Goal: Task Accomplishment & Management: Complete application form

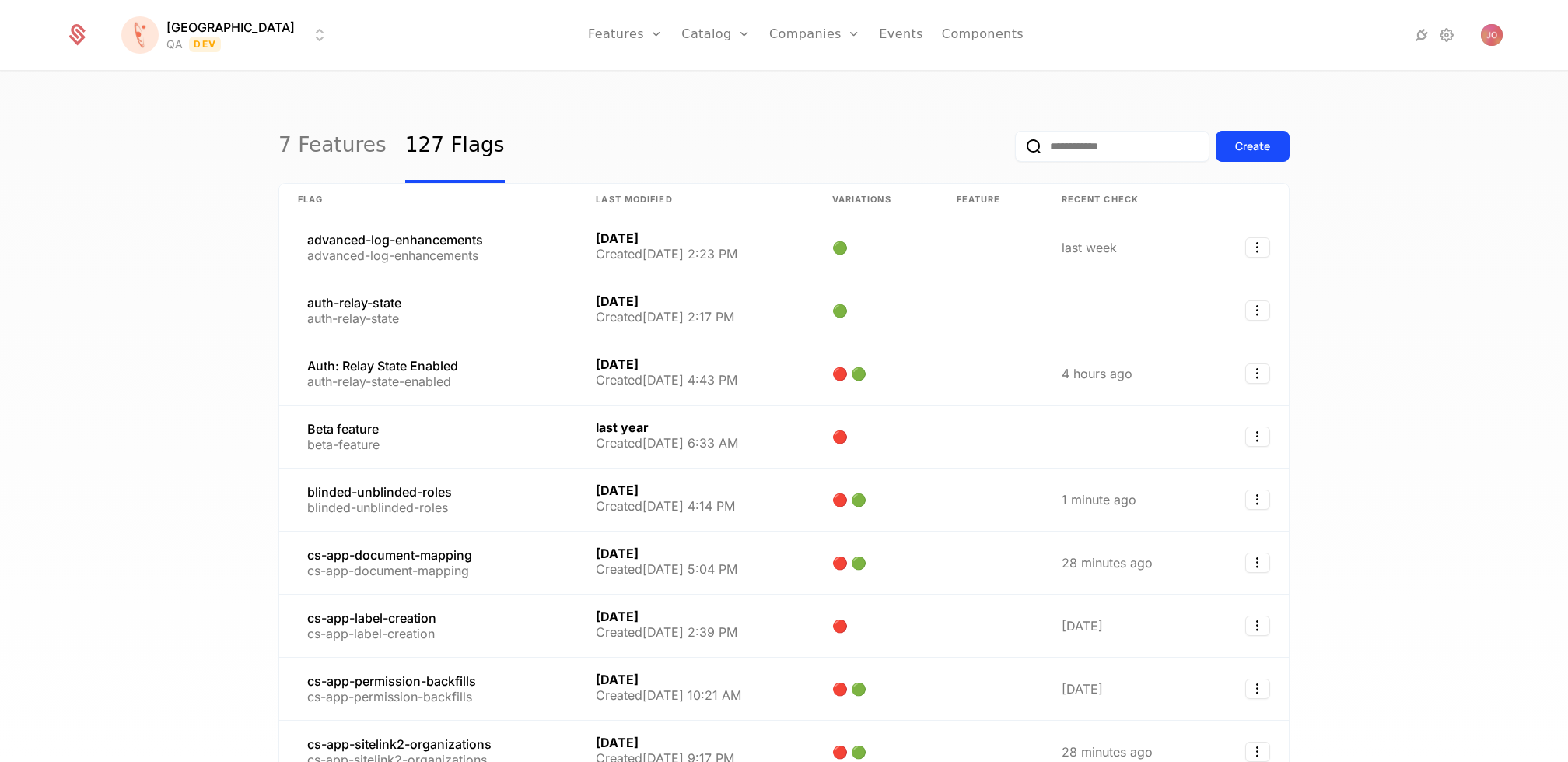
click at [1094, 149] on input "email" at bounding box center [1112, 146] width 194 height 31
click at [1449, 35] on icon at bounding box center [1446, 35] width 19 height 19
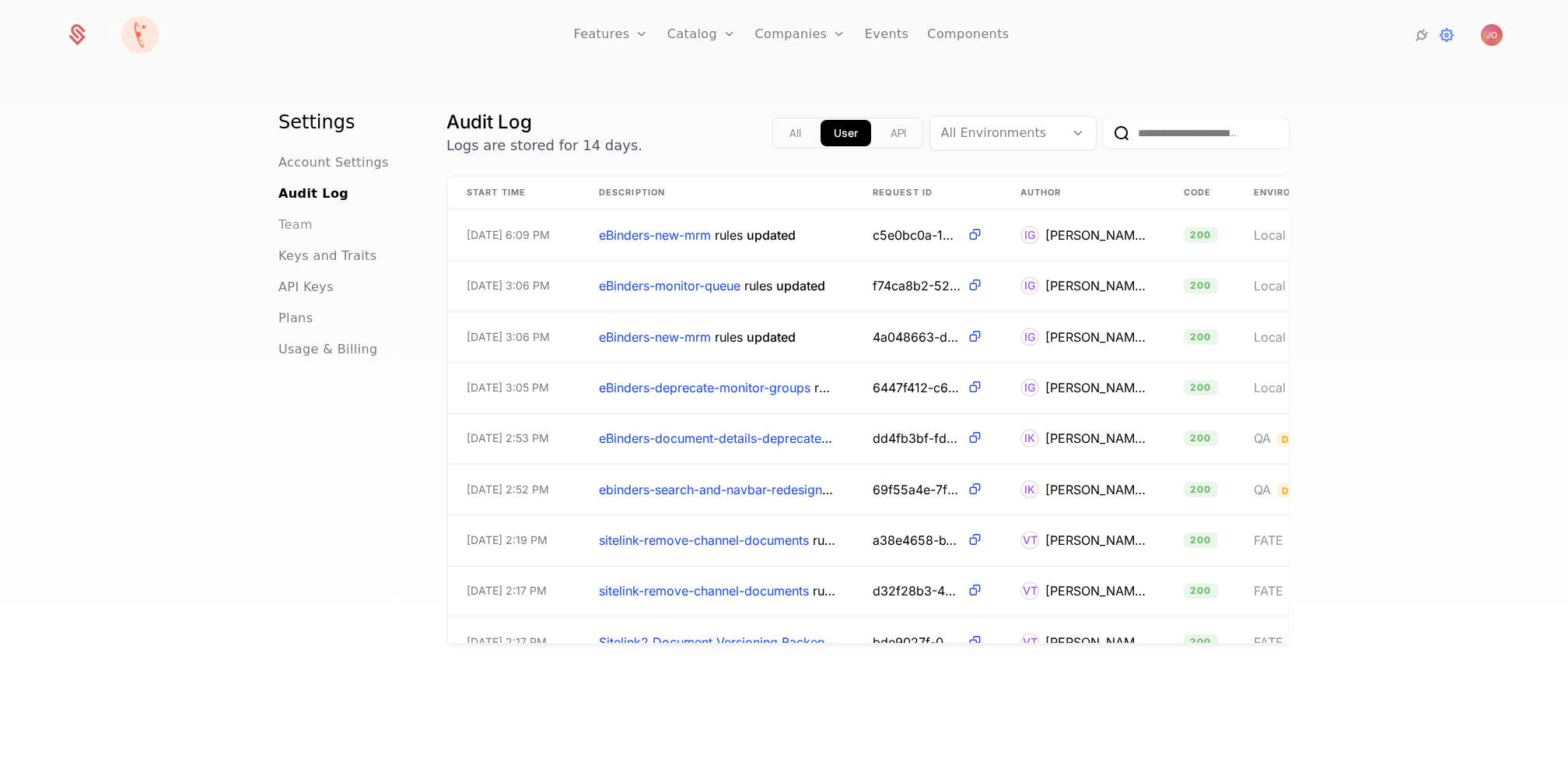
click at [292, 225] on span "Team" at bounding box center [296, 224] width 35 height 19
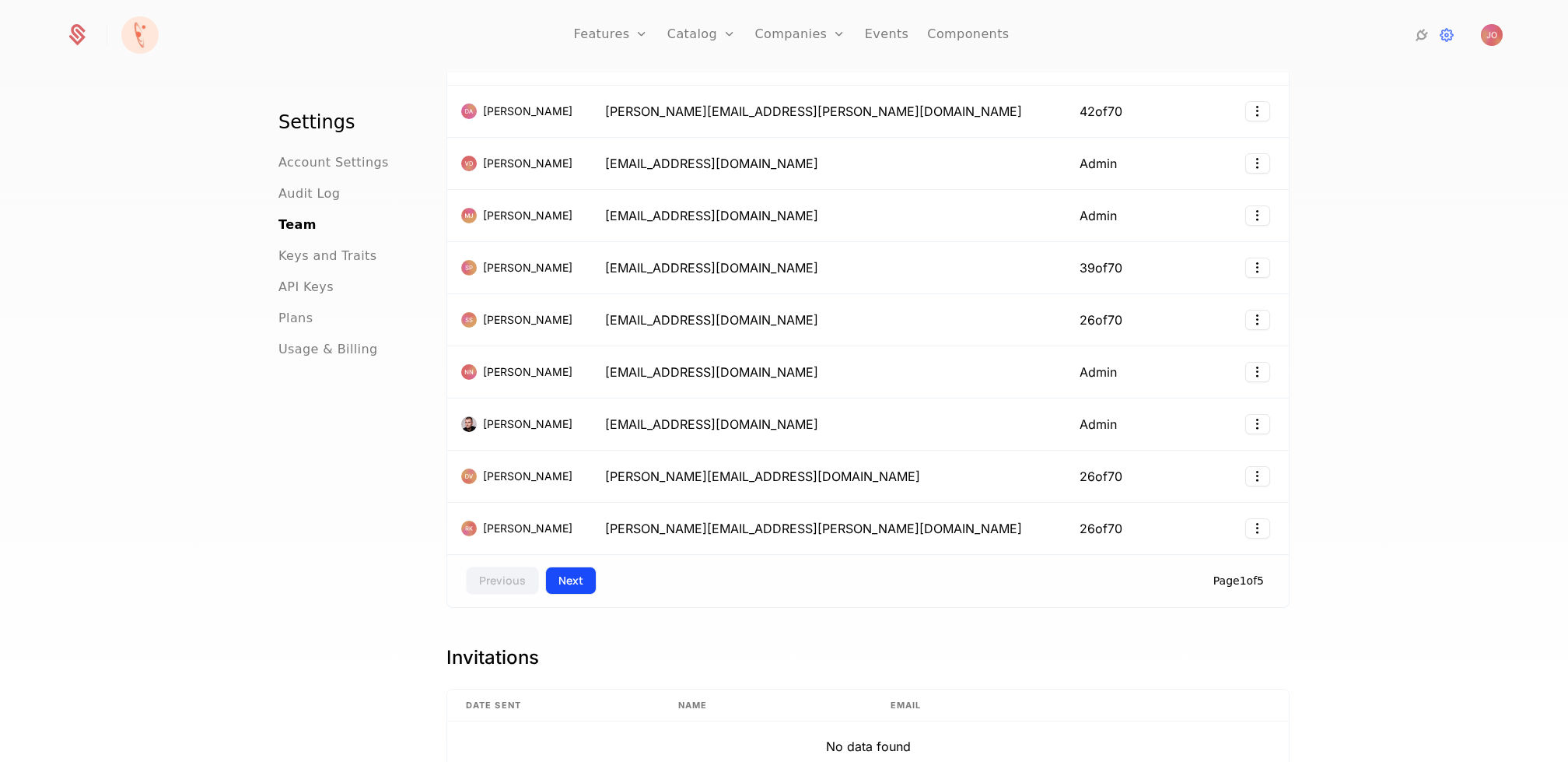
click at [567, 574] on button "Next" at bounding box center [571, 580] width 52 height 28
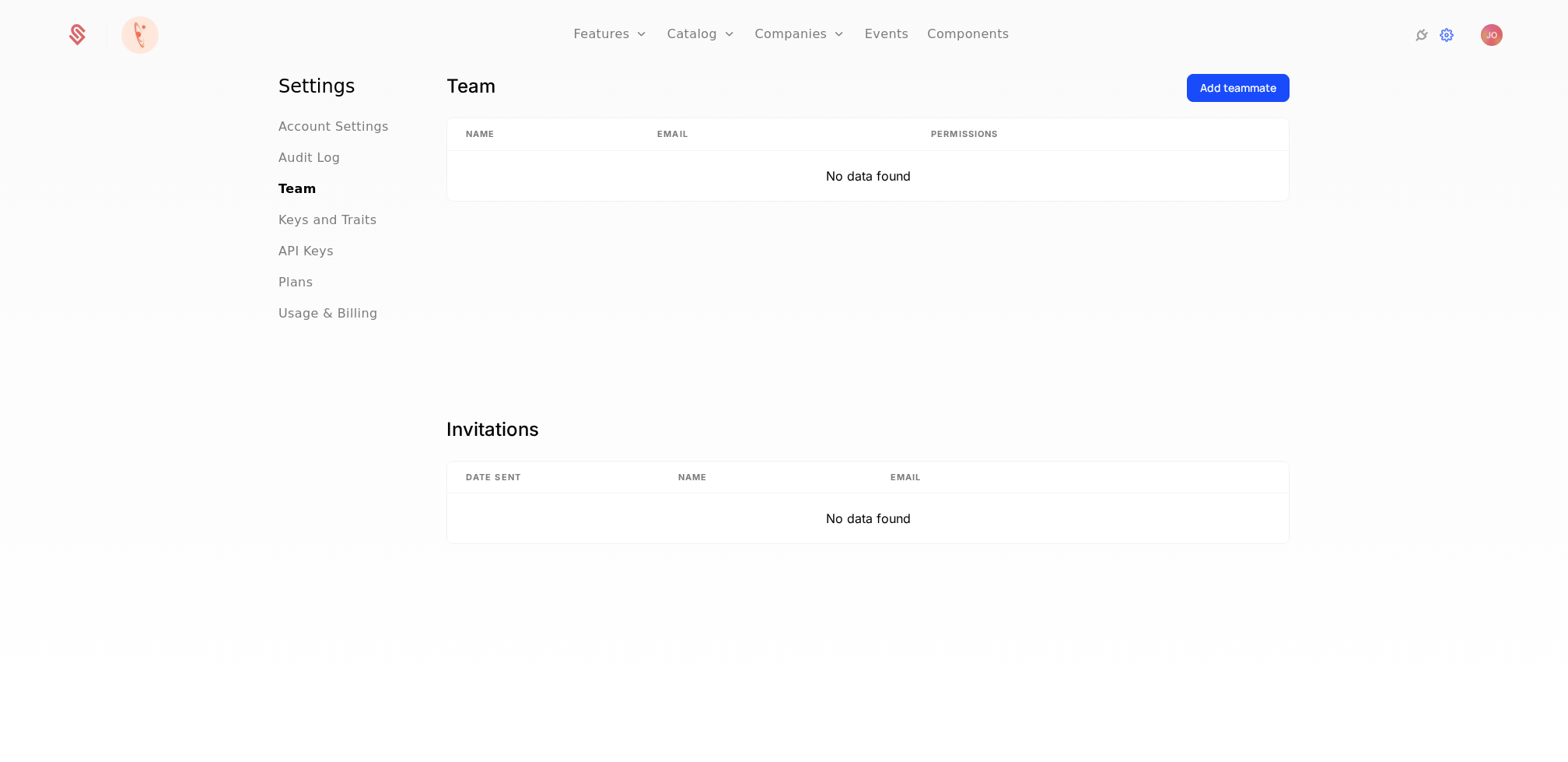
scroll to position [153, 0]
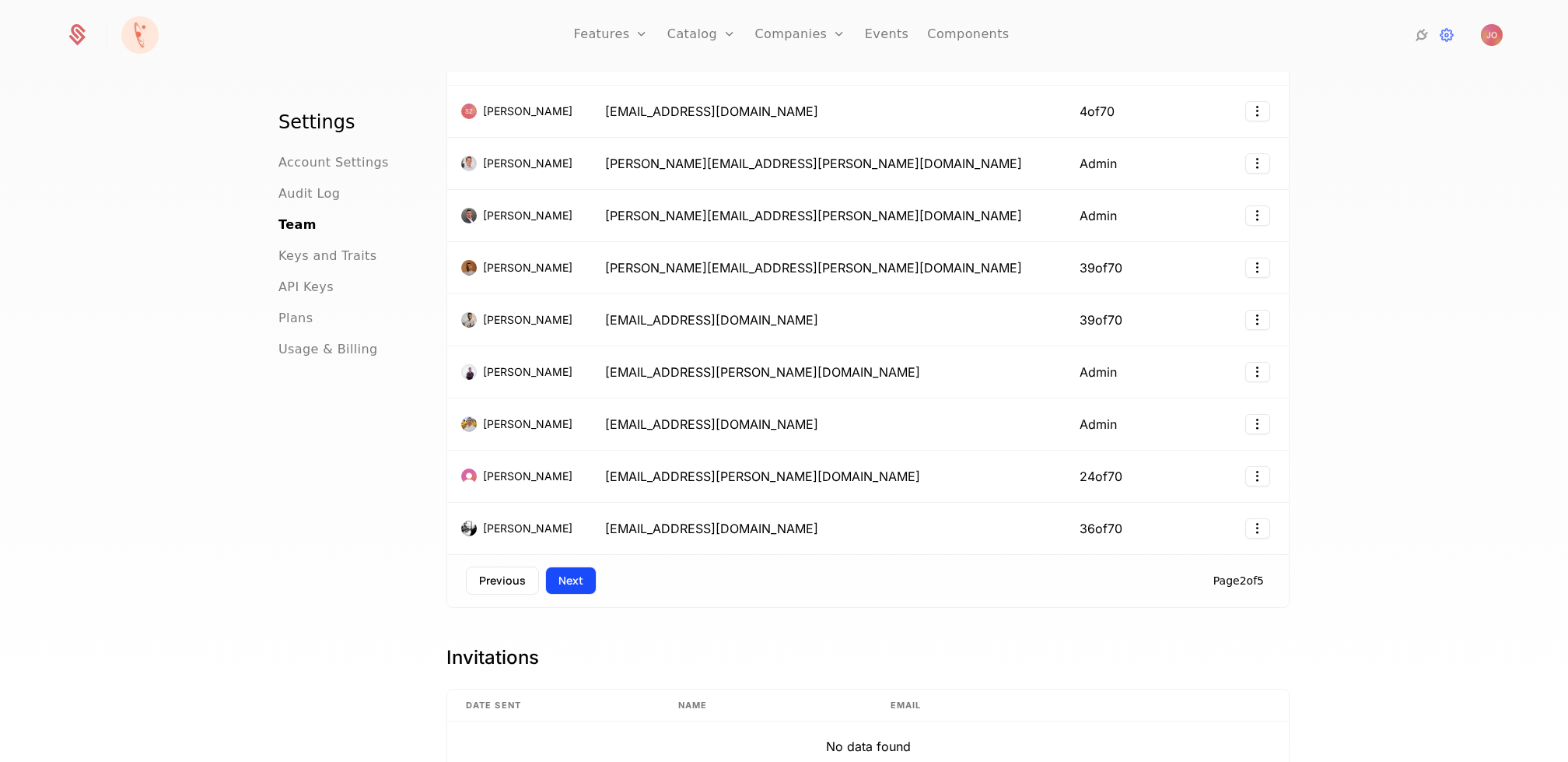
click at [578, 573] on button "Next" at bounding box center [571, 580] width 52 height 28
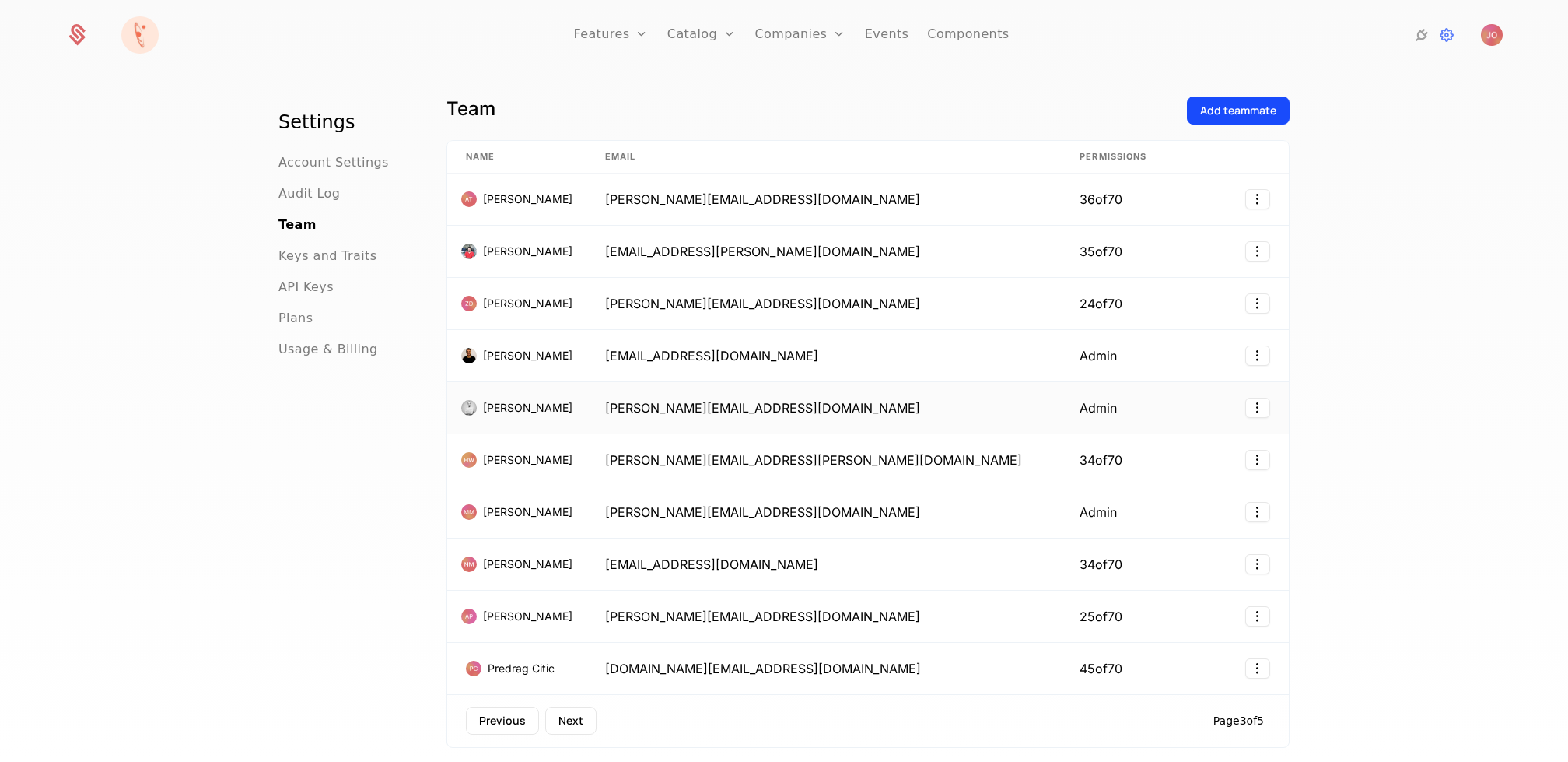
scroll to position [0, 0]
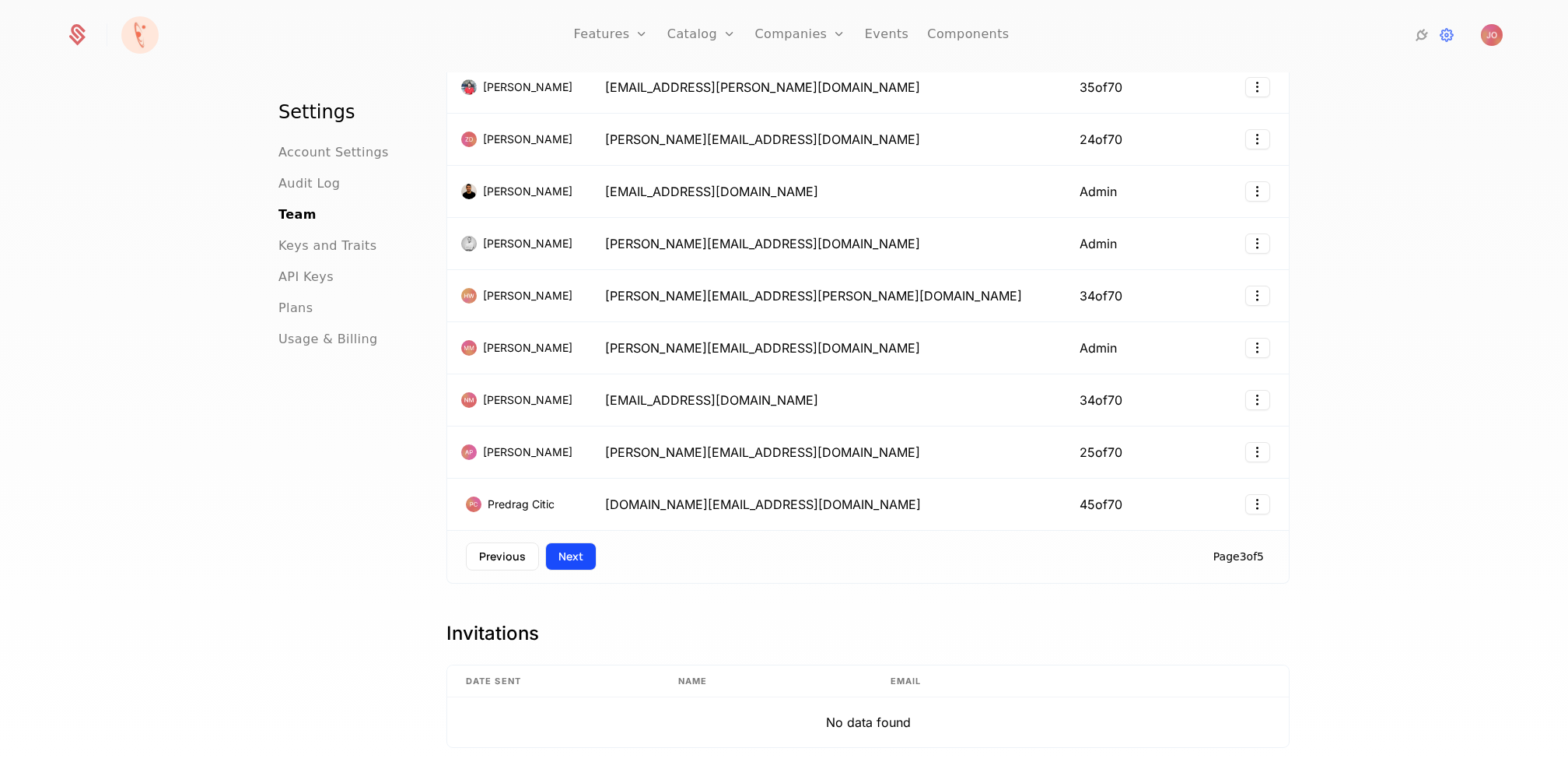
click at [567, 551] on button "Next" at bounding box center [571, 556] width 52 height 28
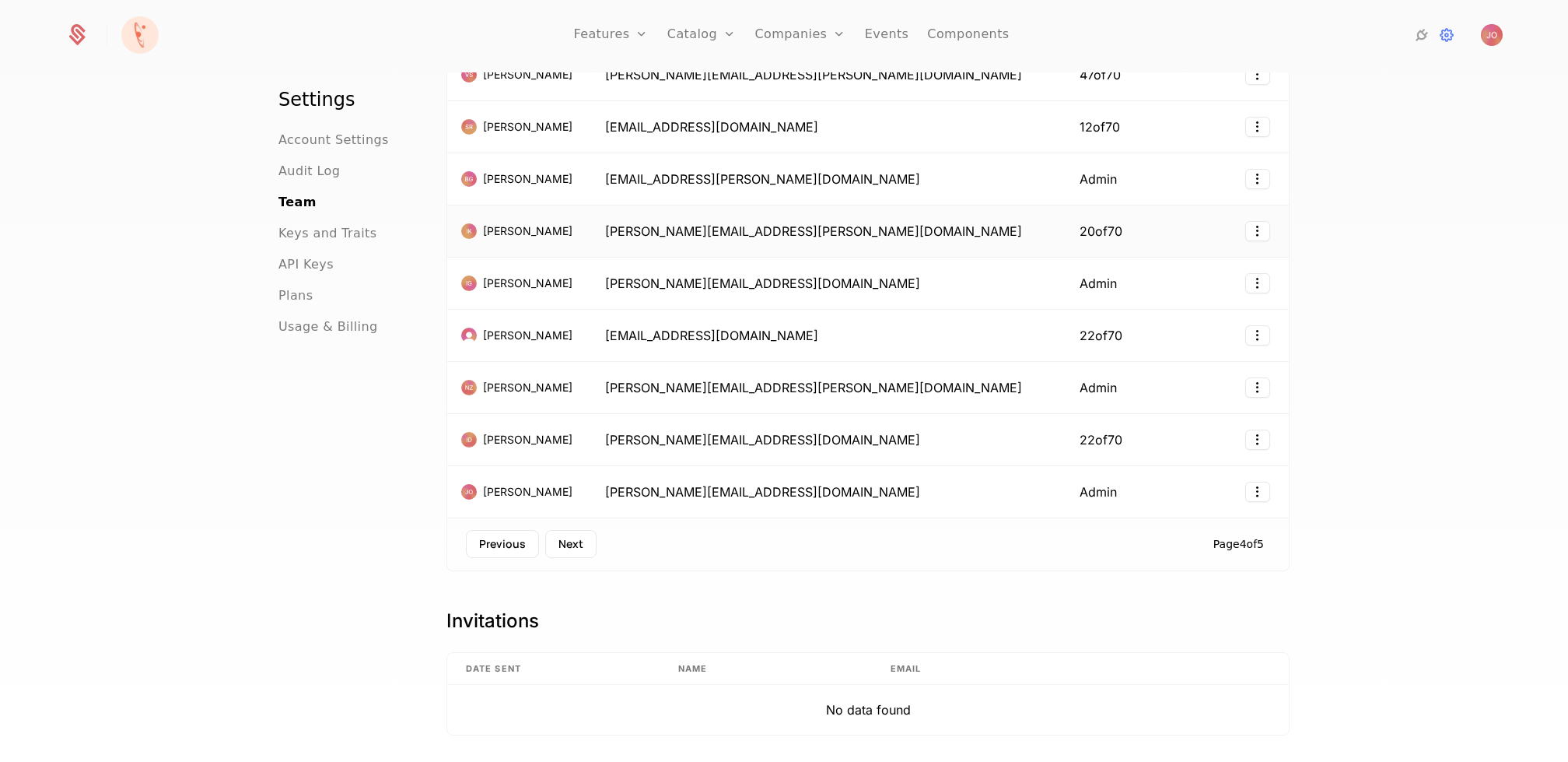
scroll to position [193, 0]
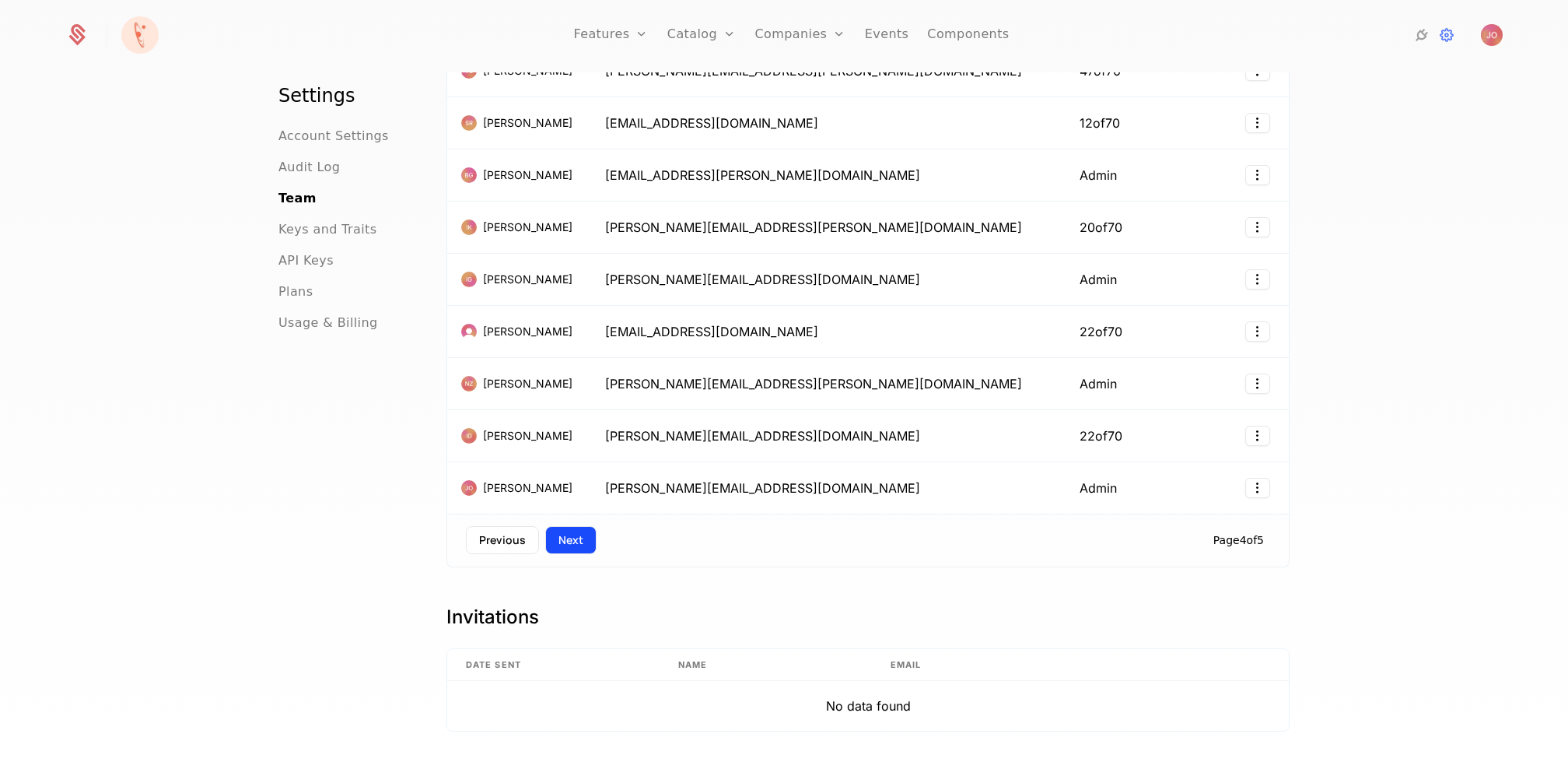
click at [568, 528] on button "Next" at bounding box center [571, 539] width 52 height 28
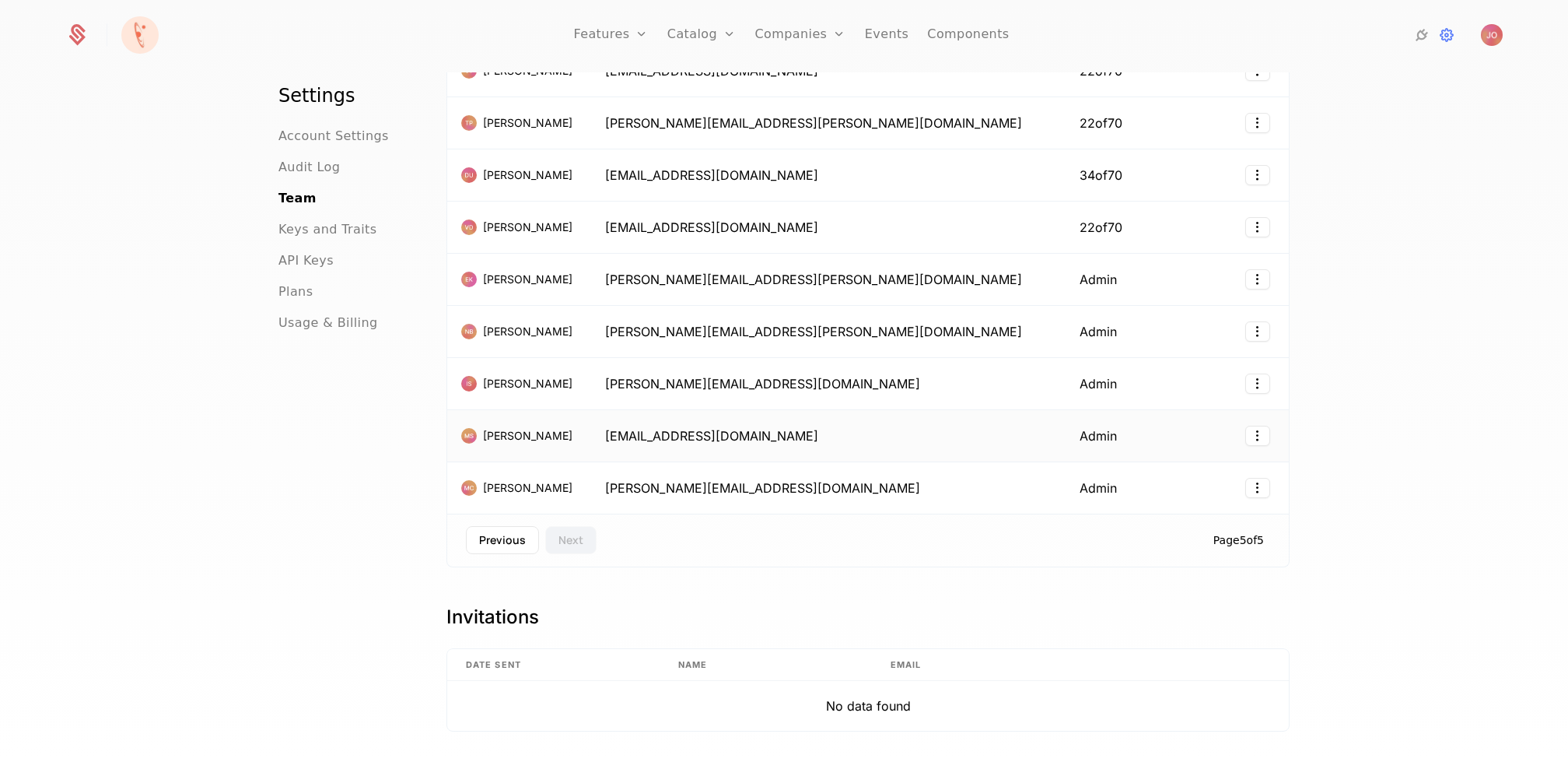
scroll to position [143, 0]
click at [506, 526] on button "Previous" at bounding box center [502, 539] width 74 height 28
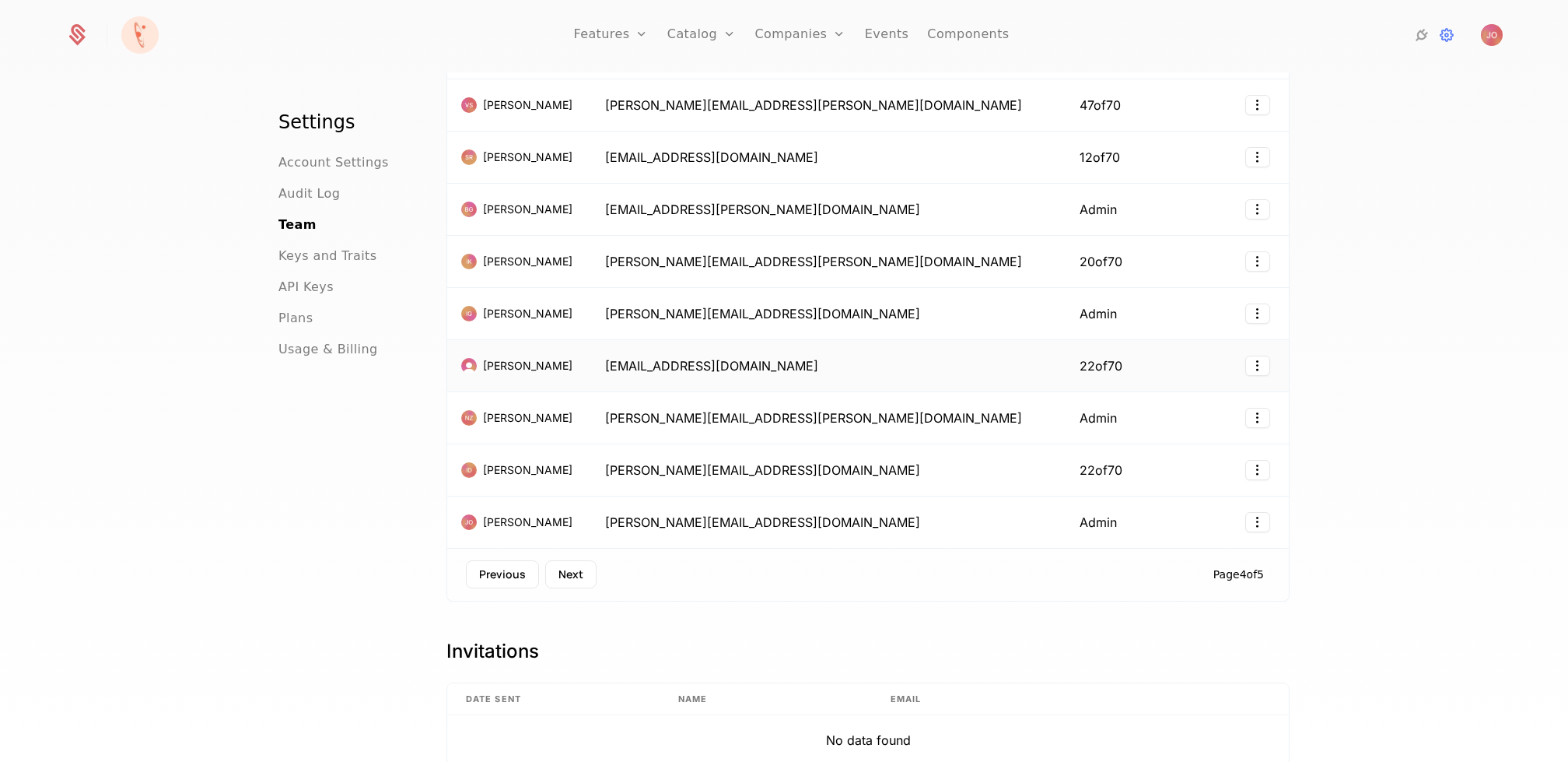
scroll to position [193, 0]
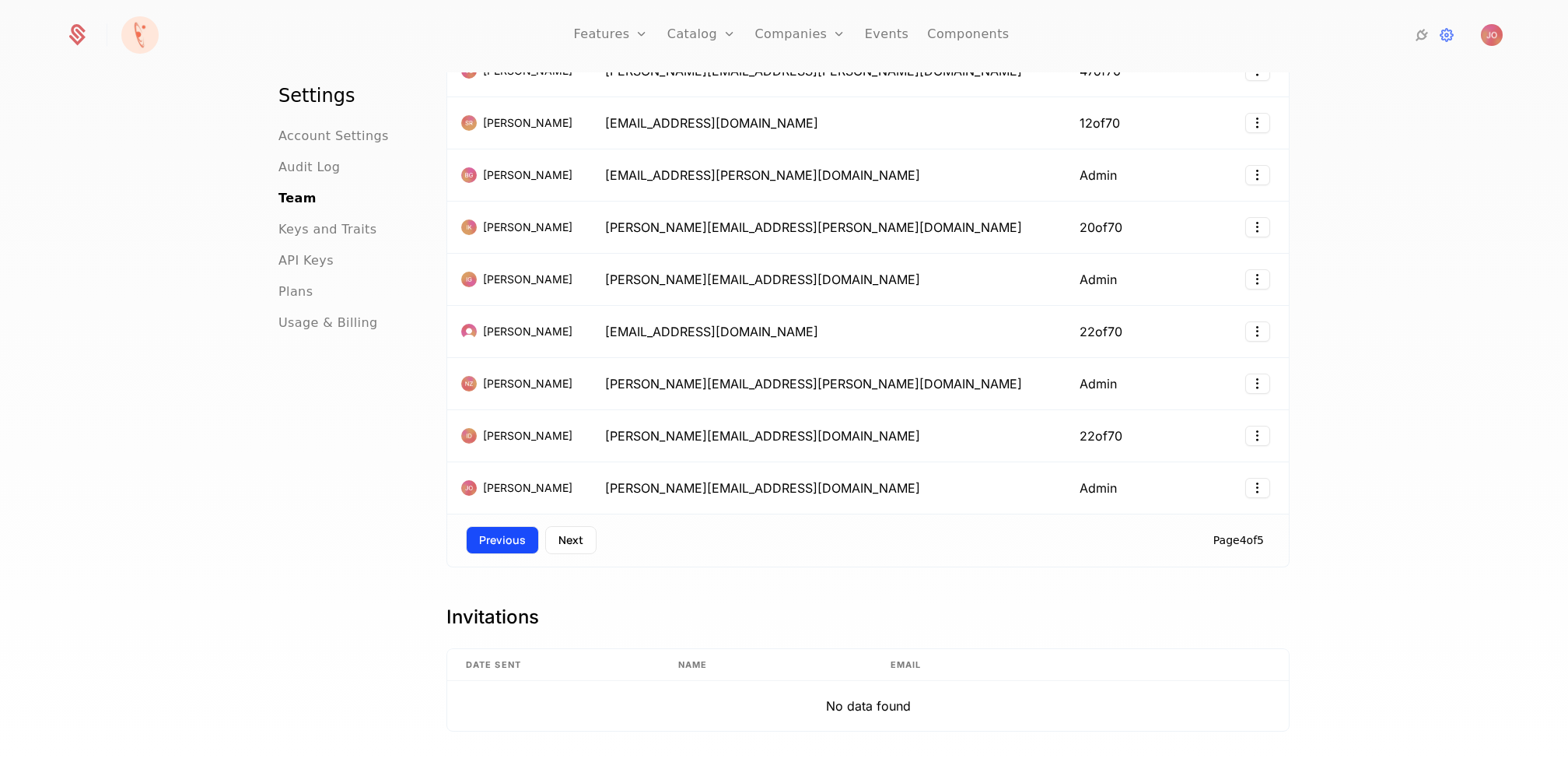
click at [502, 530] on button "Previous" at bounding box center [502, 539] width 74 height 28
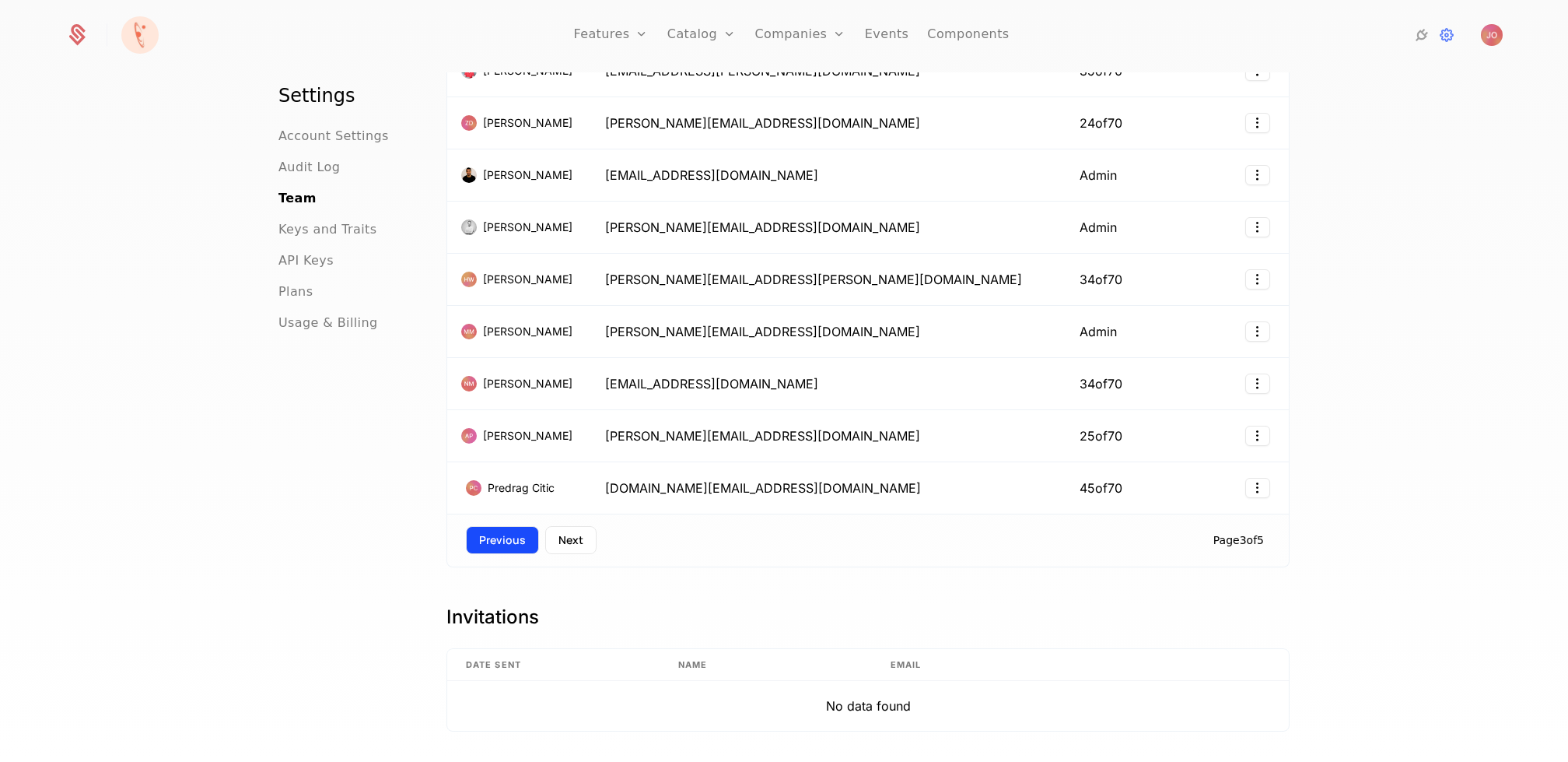
click at [502, 532] on button "Previous" at bounding box center [502, 539] width 74 height 28
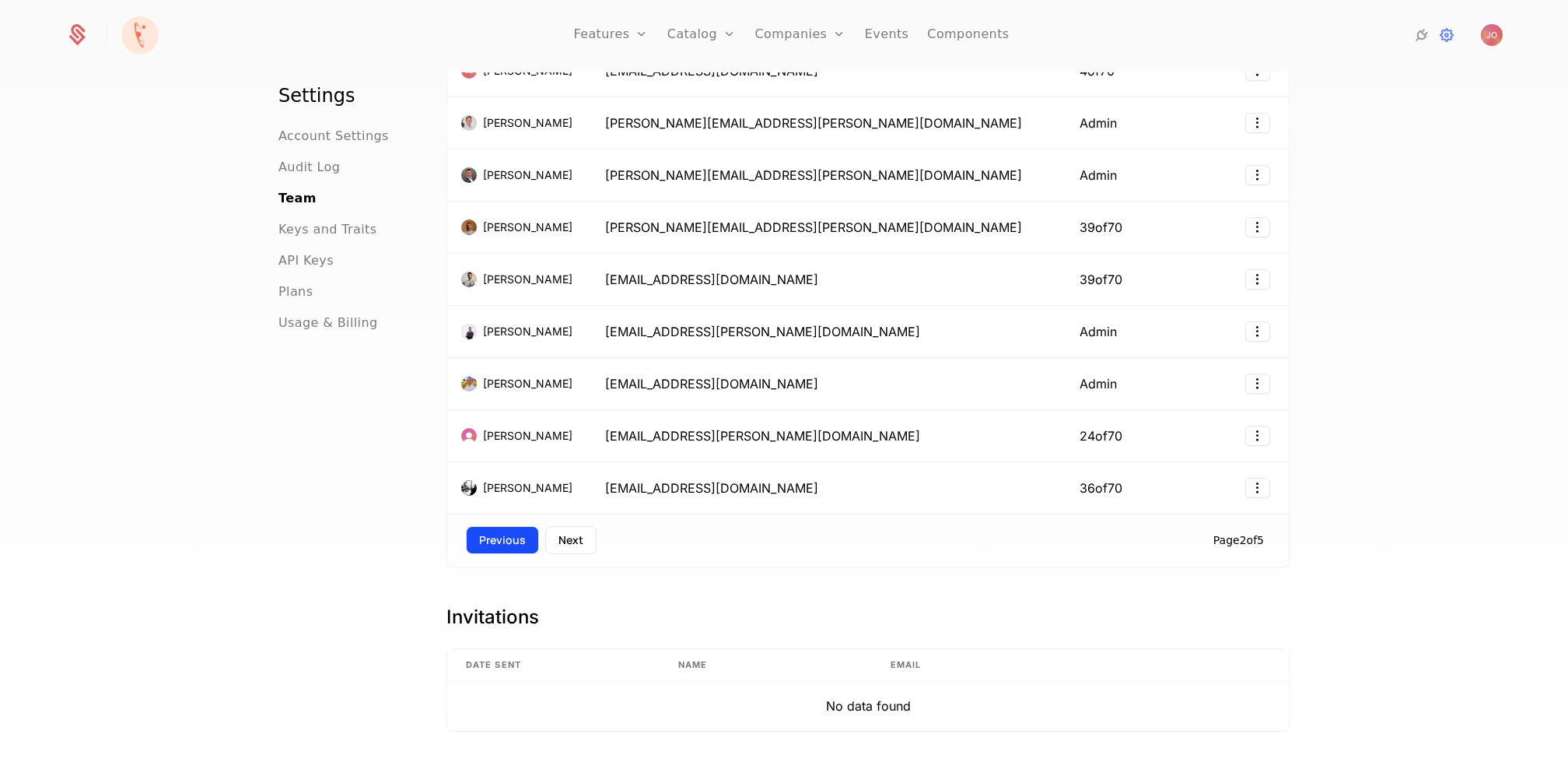
click at [512, 535] on button "Previous" at bounding box center [502, 539] width 74 height 28
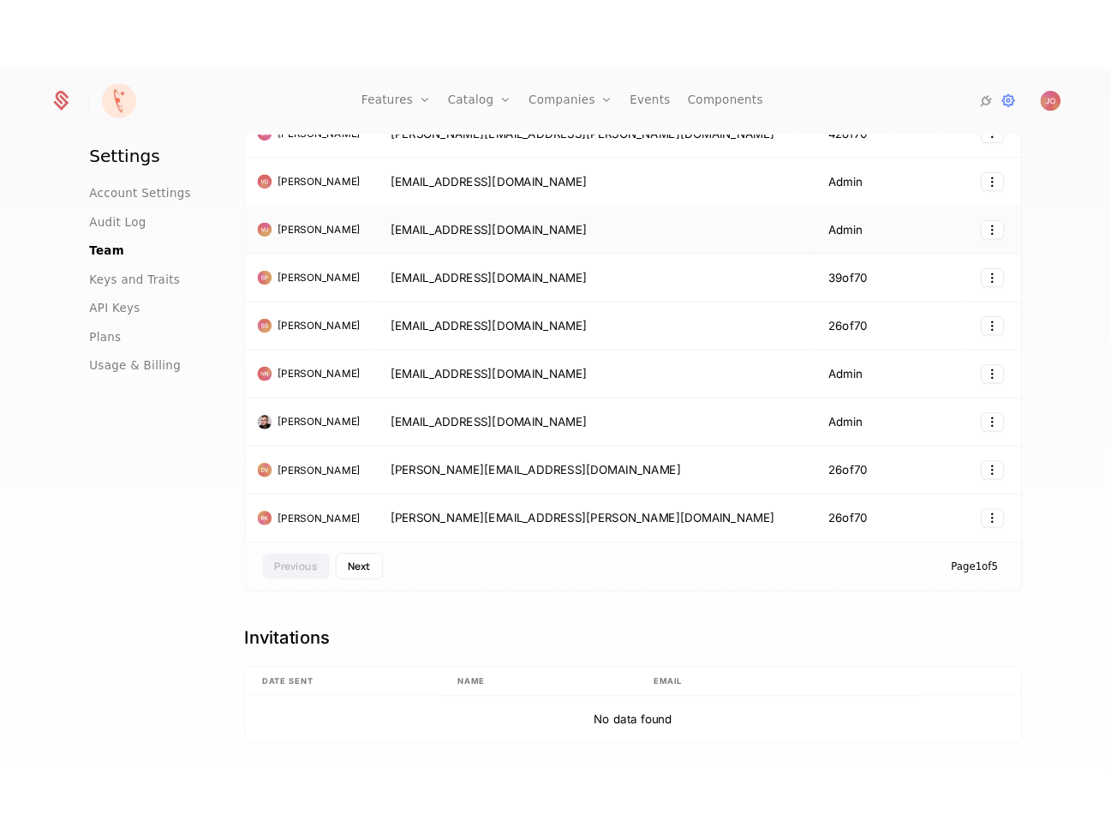
scroll to position [0, 0]
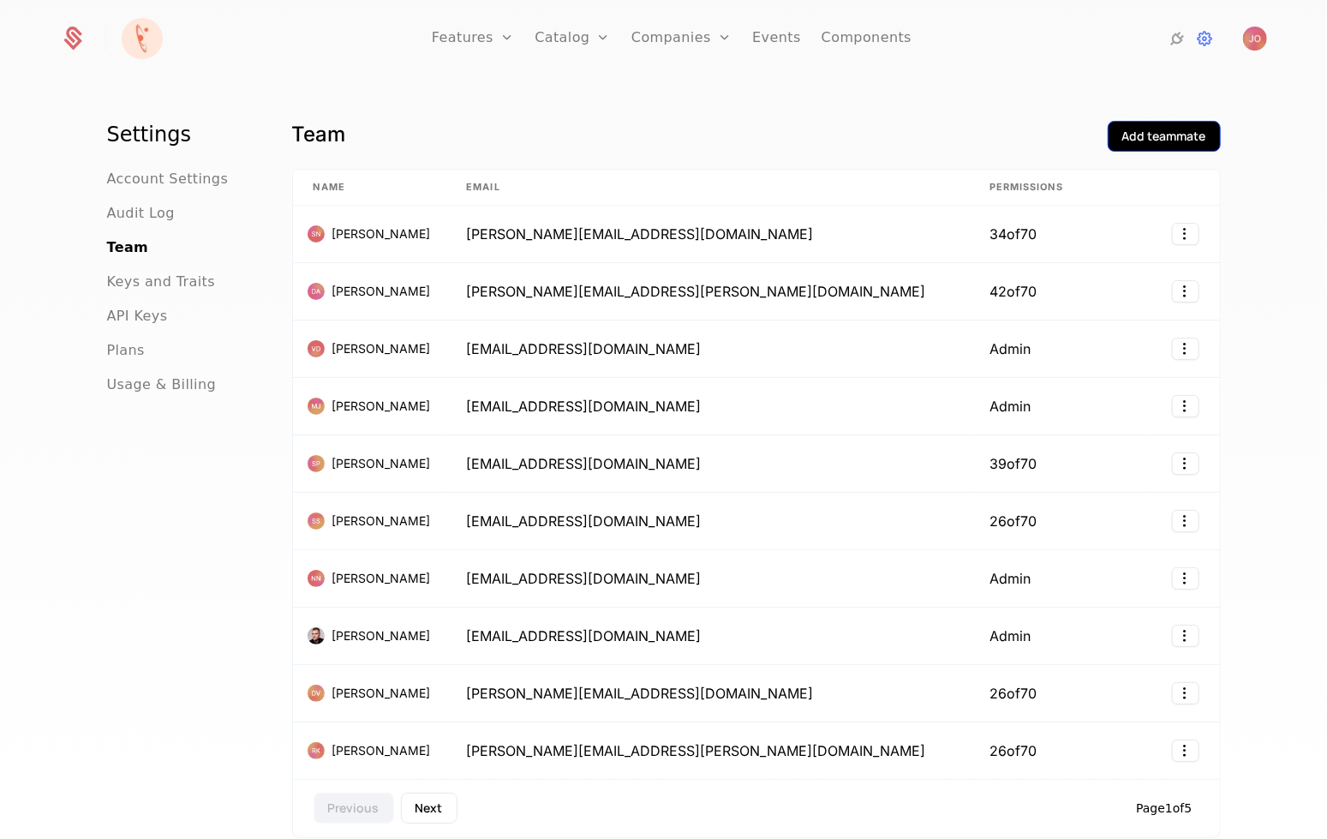
click at [1168, 130] on div "Add teammate" at bounding box center [1164, 136] width 84 height 17
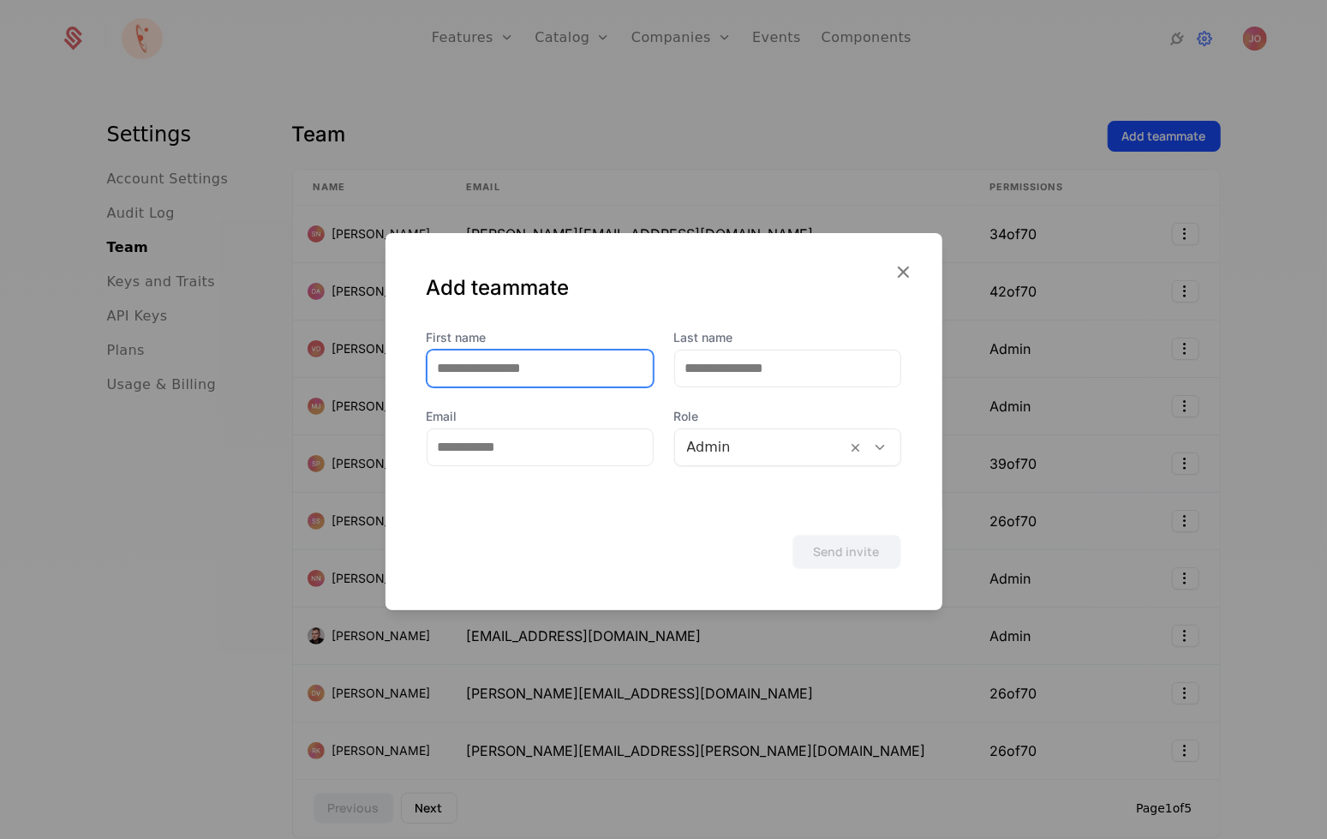
click at [557, 367] on input "First name" at bounding box center [540, 368] width 225 height 36
type input "*********"
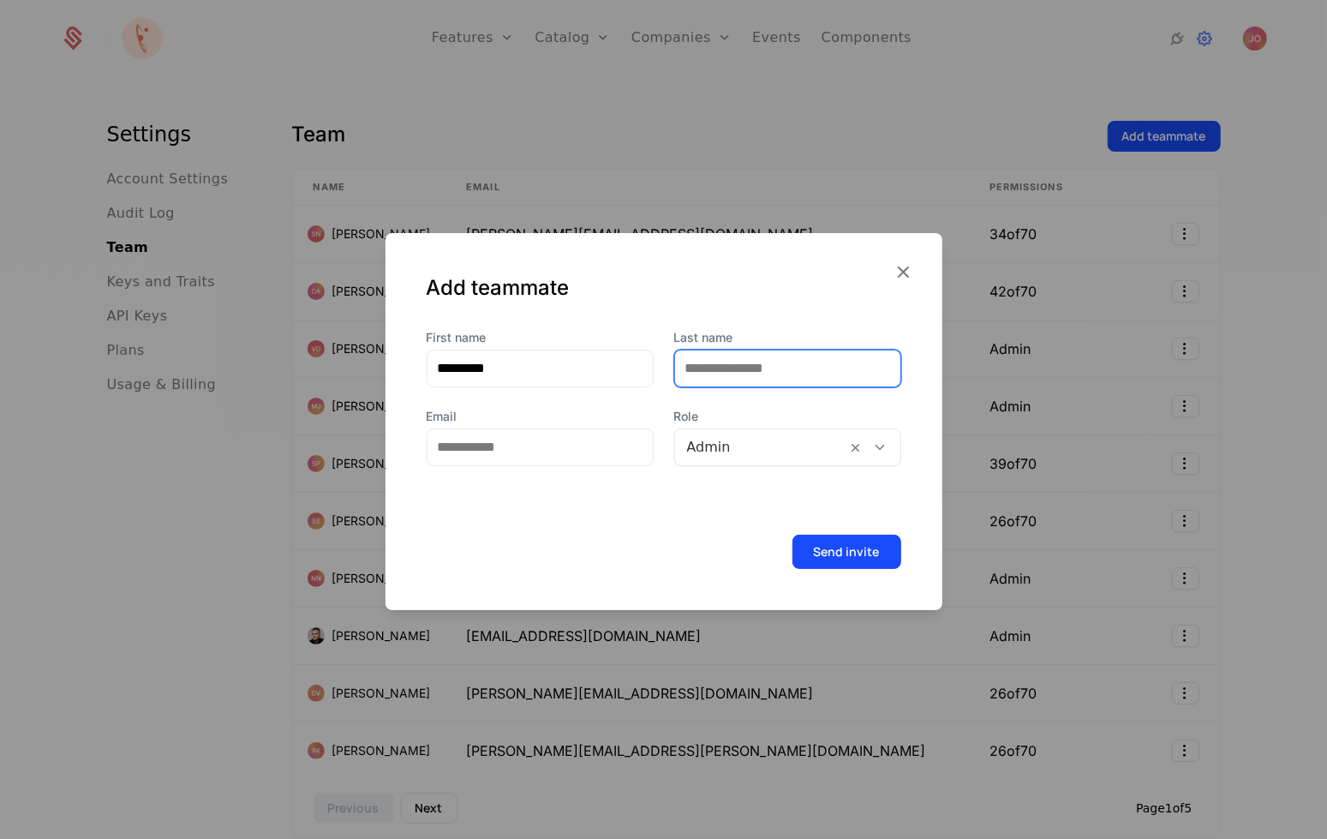
click at [755, 362] on input "Last name" at bounding box center [787, 368] width 225 height 36
type input "******"
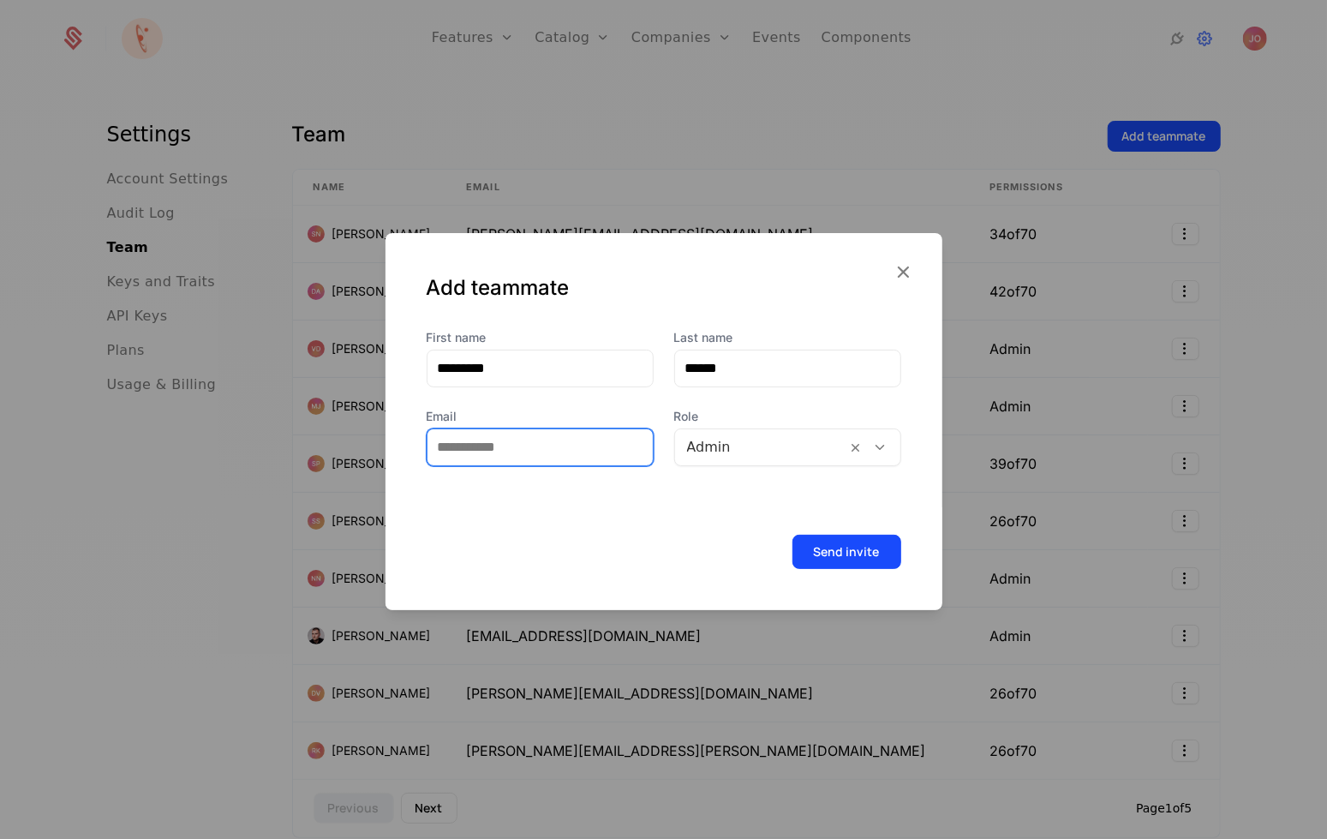
click at [540, 451] on input "Email" at bounding box center [540, 447] width 225 height 36
paste input "**********"
type input "**********"
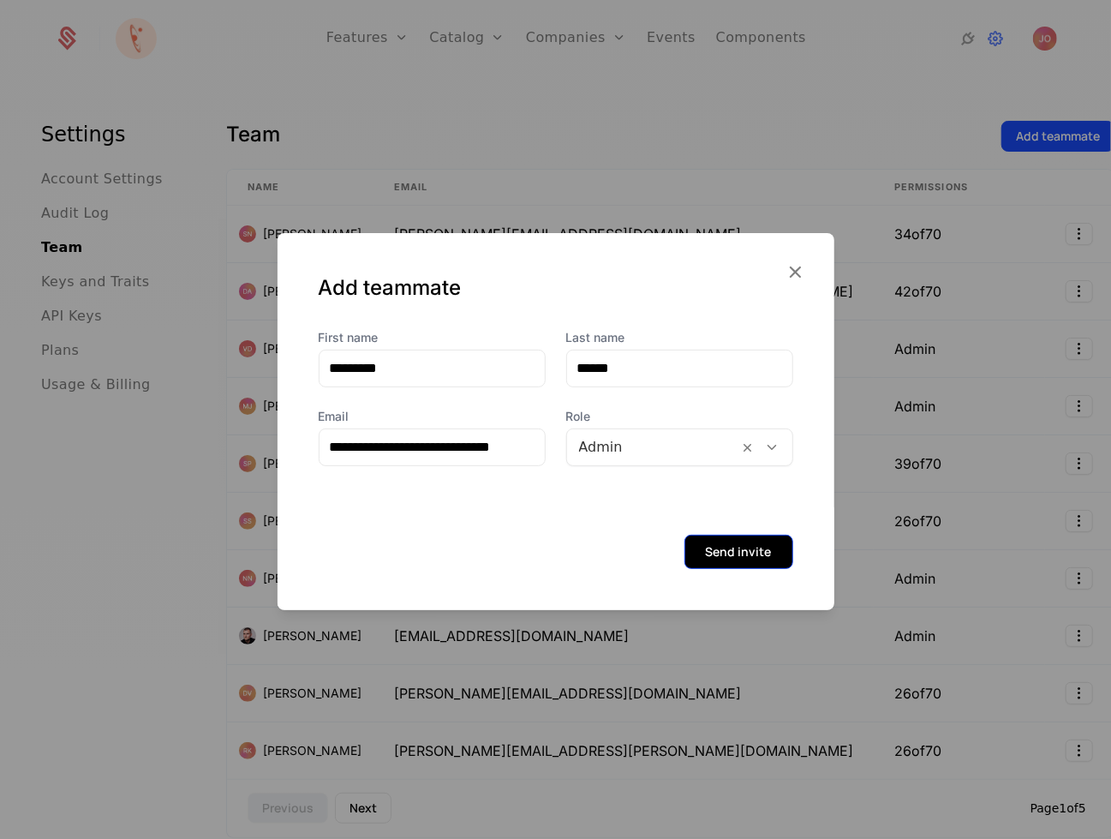
click at [759, 558] on button "Send invite" at bounding box center [739, 552] width 109 height 34
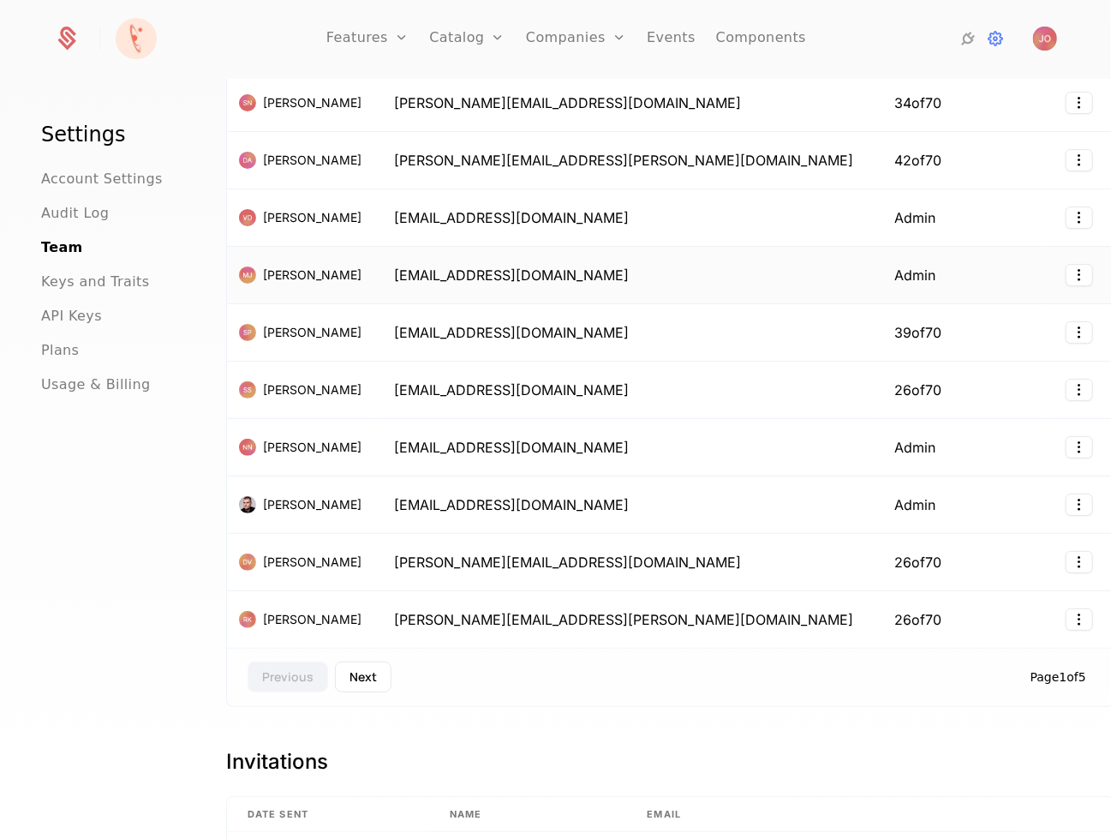
scroll to position [134, 0]
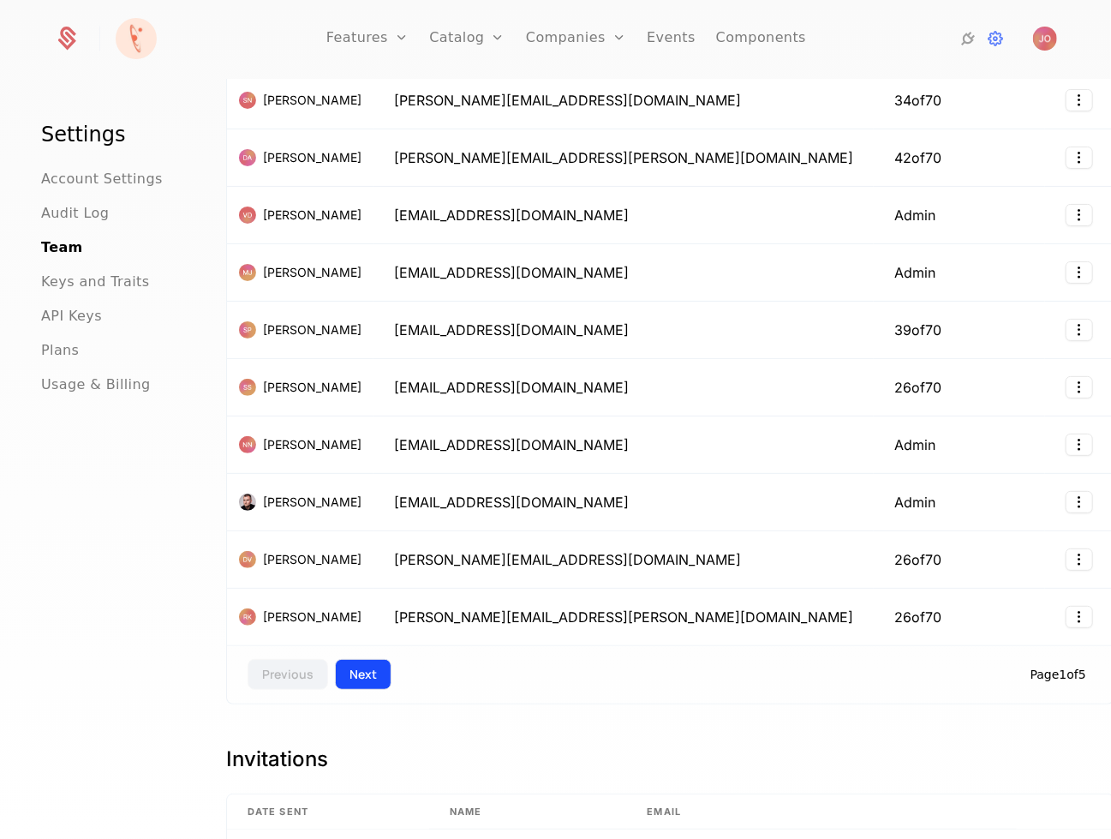
click at [361, 667] on button "Next" at bounding box center [363, 674] width 57 height 31
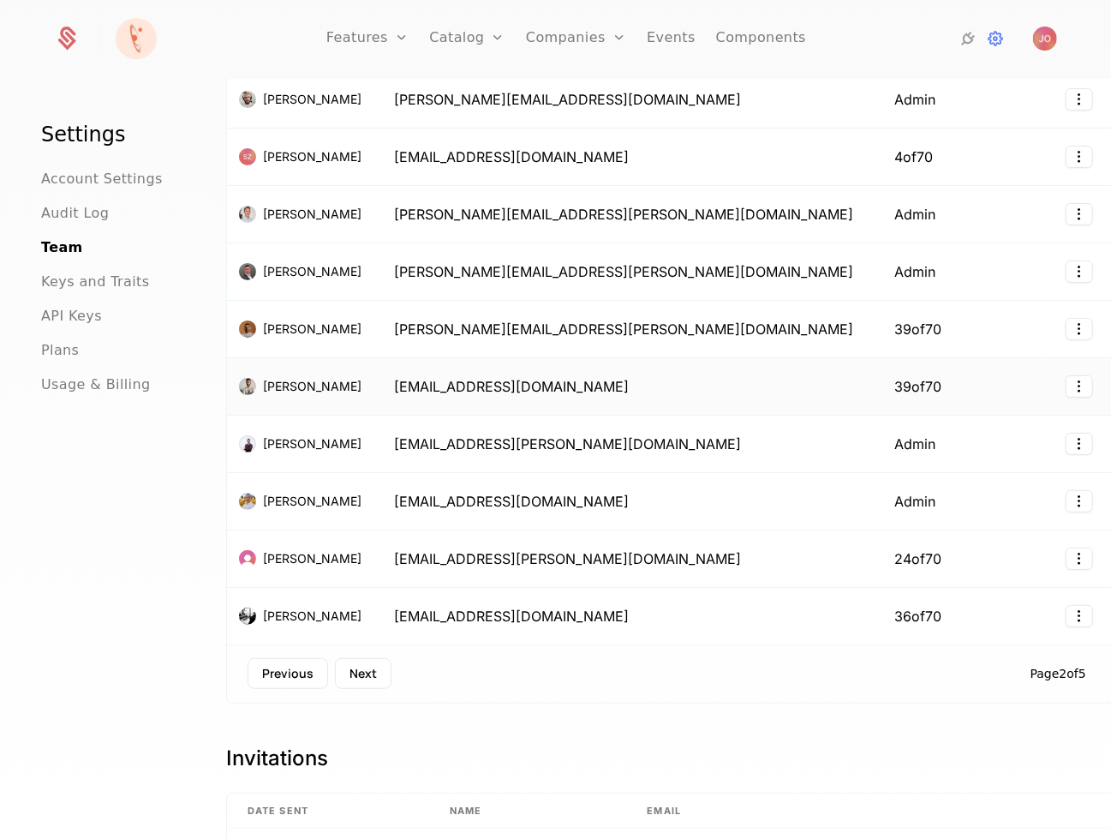
scroll to position [159, 0]
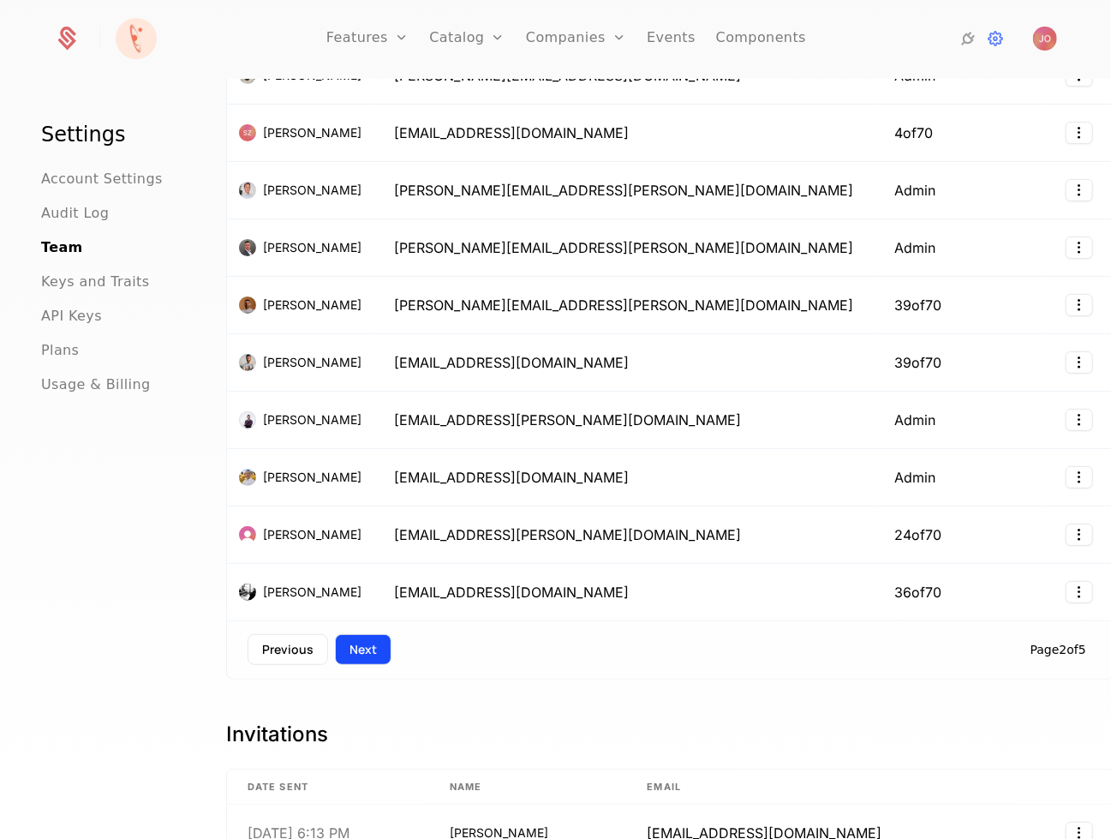
click at [362, 641] on button "Next" at bounding box center [363, 649] width 57 height 31
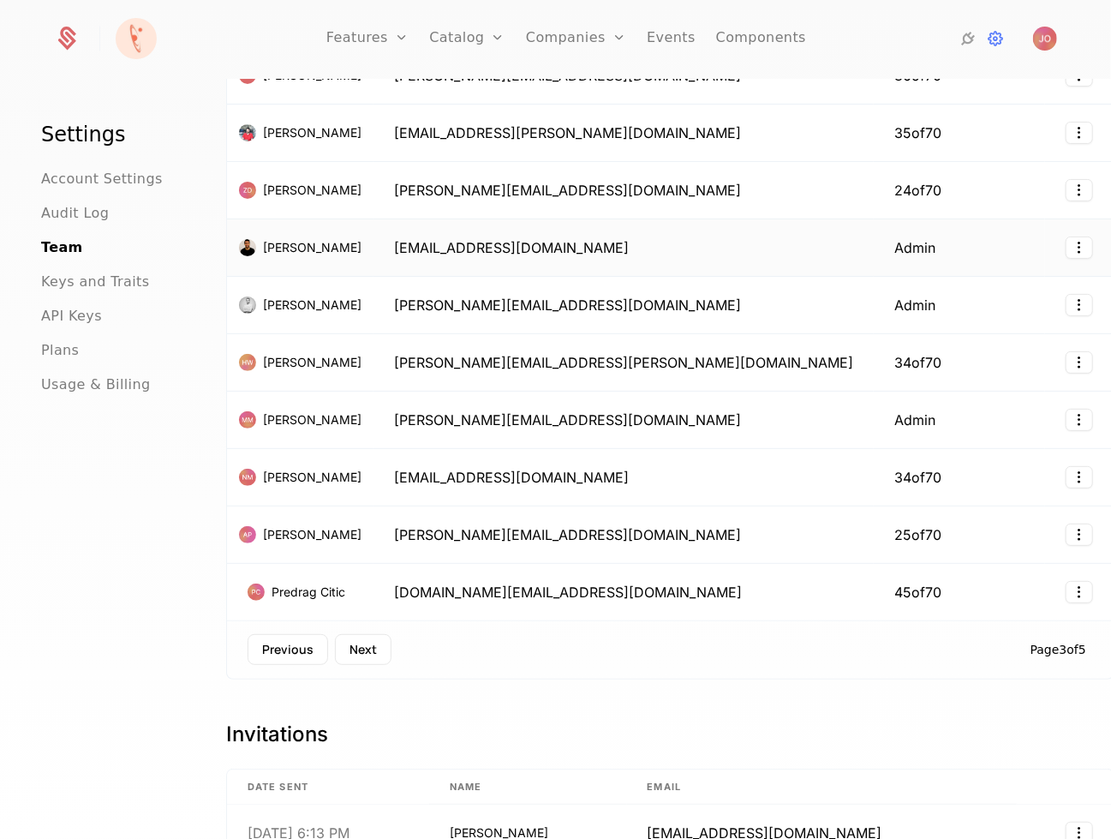
scroll to position [0, 0]
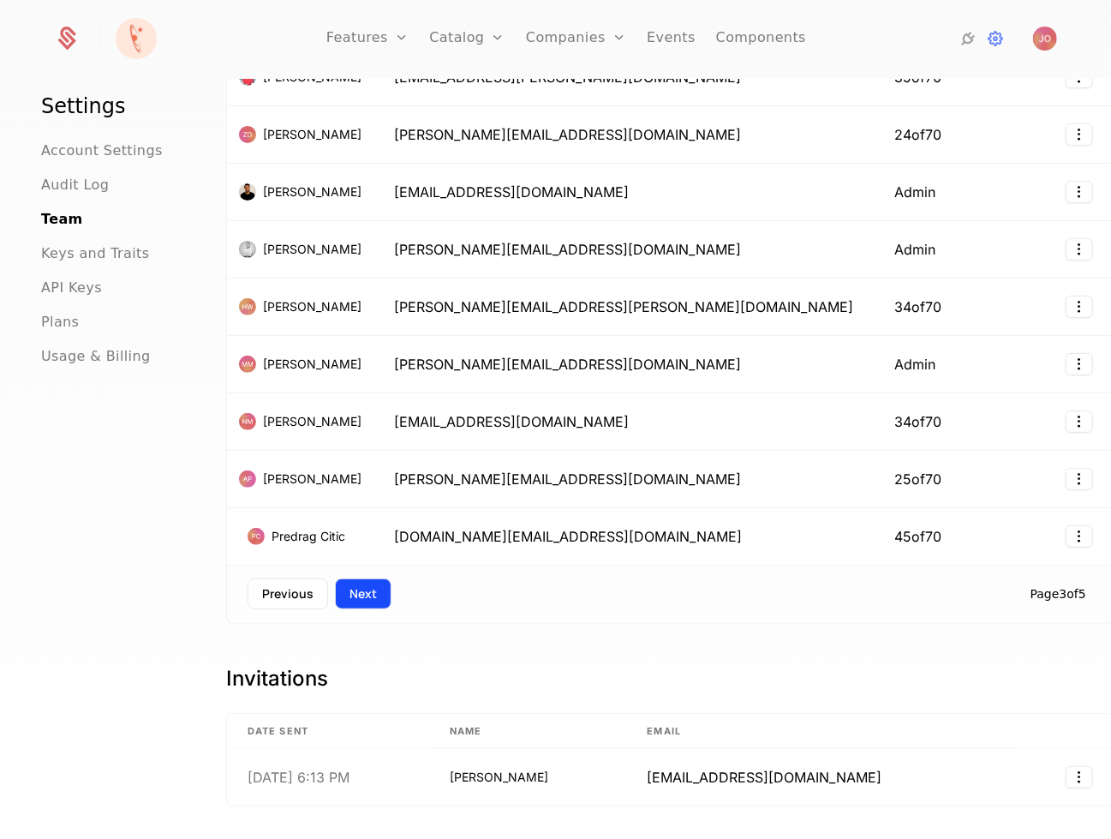
click at [361, 578] on button "Next" at bounding box center [363, 593] width 57 height 31
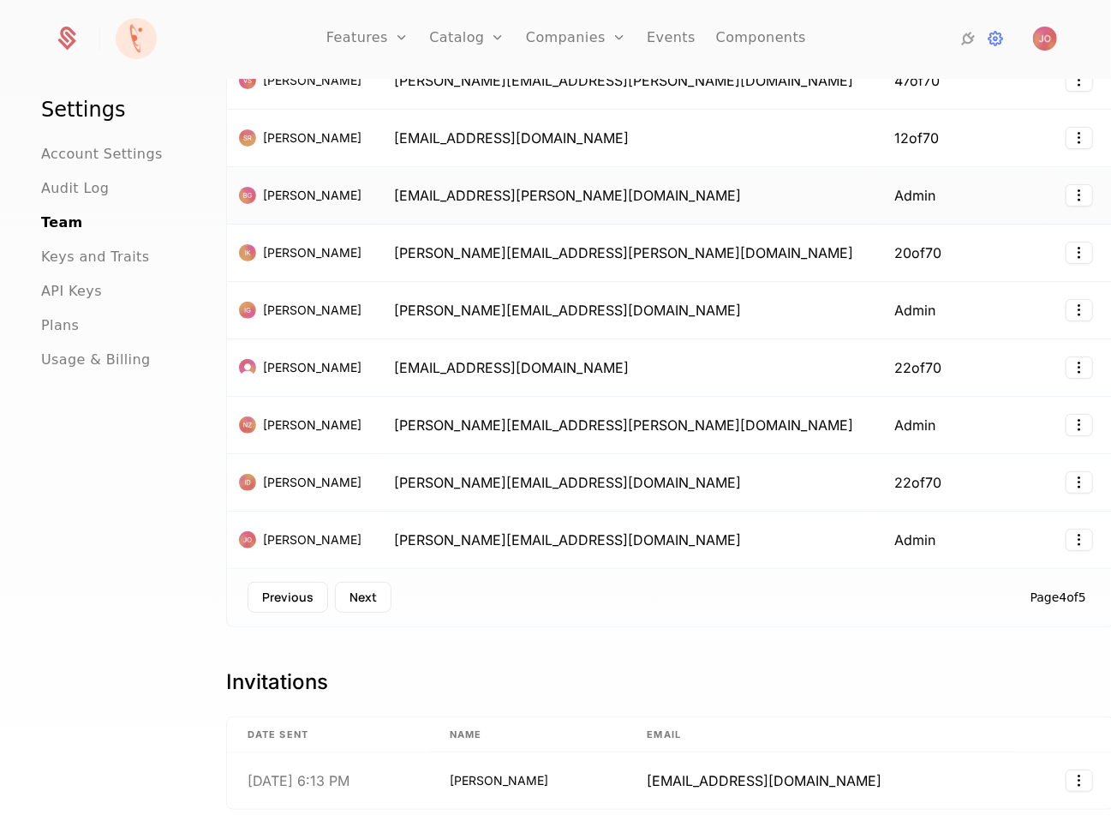
scroll to position [214, 0]
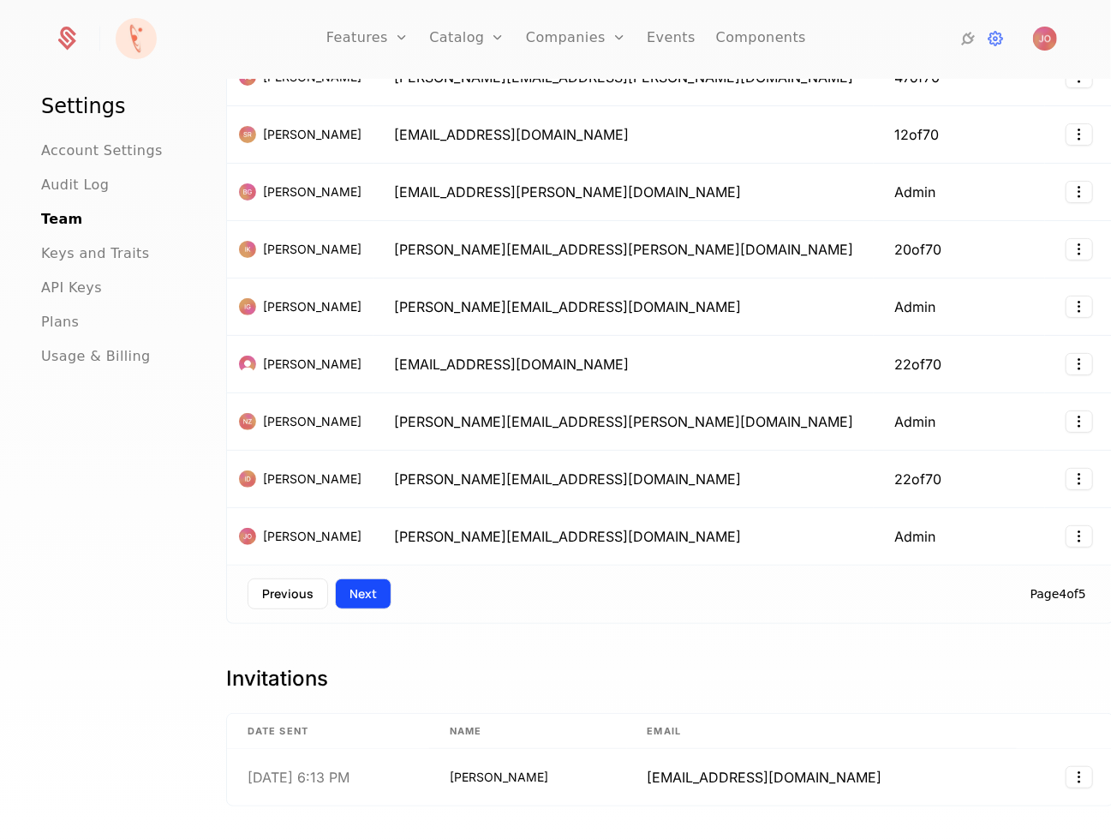
click at [358, 579] on button "Next" at bounding box center [363, 593] width 57 height 31
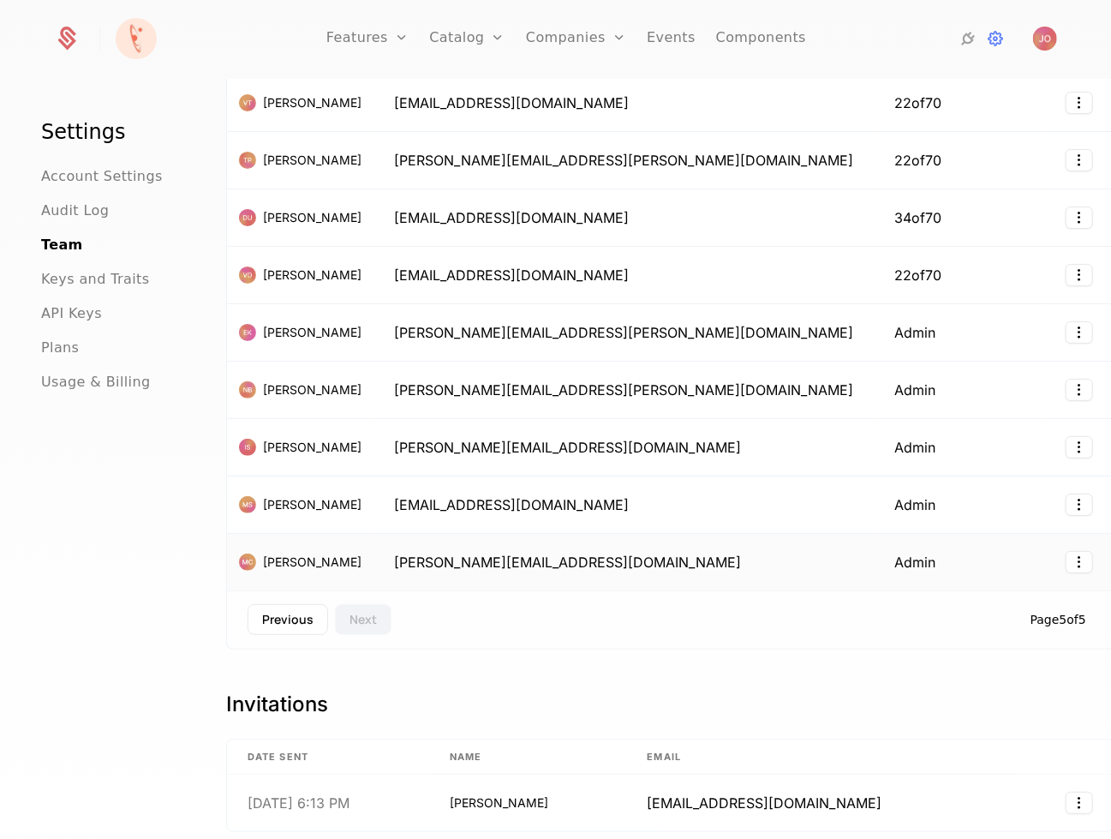
scroll to position [158, 0]
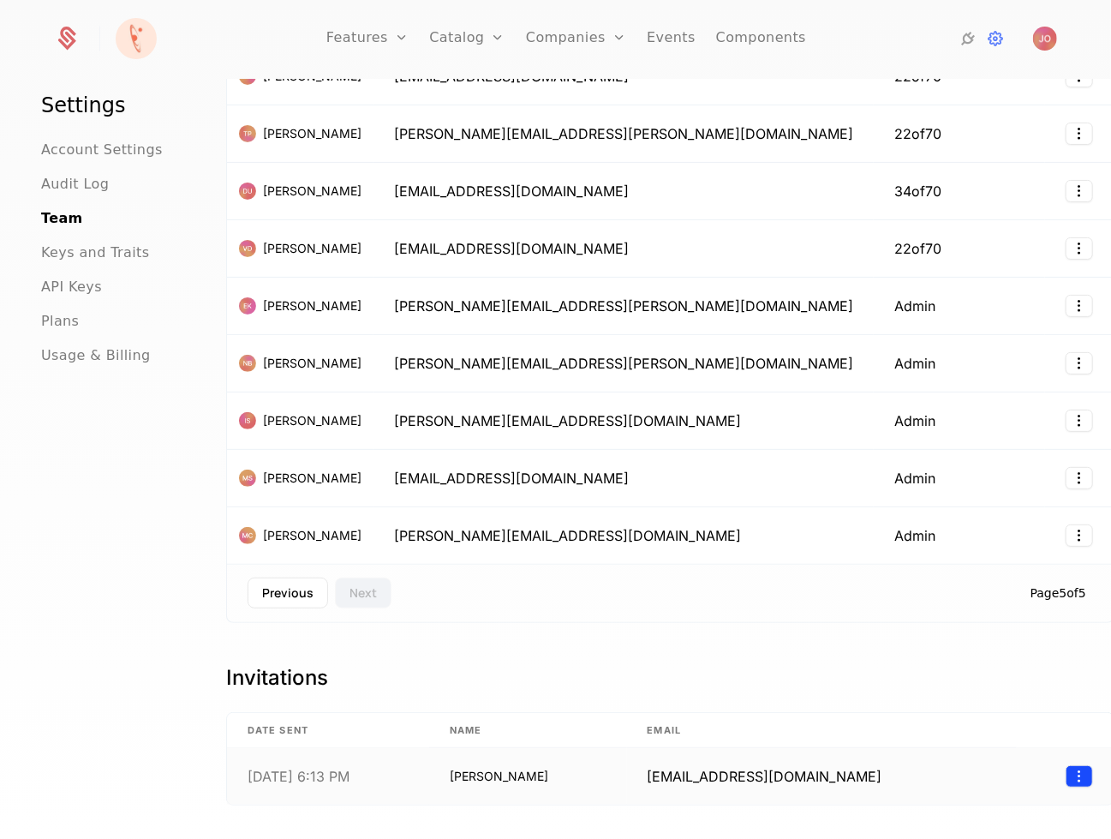
click at [1033, 767] on html "Features Features Flags Catalog Plans Add Ons Credits Configuration Companies C…" at bounding box center [555, 419] width 1111 height 839
click at [978, 707] on html "Features Features Flags Catalog Plans Add Ons Credits Configuration Companies C…" at bounding box center [555, 419] width 1111 height 839
